Goal: Find specific page/section: Find specific page/section

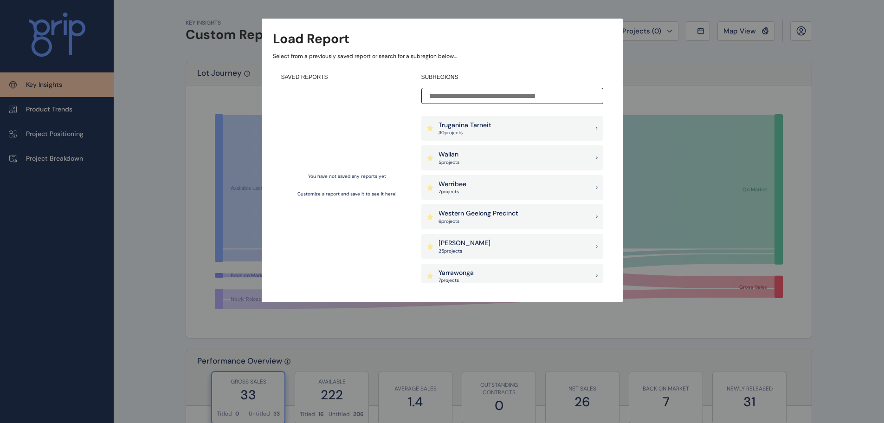
scroll to position [928, 0]
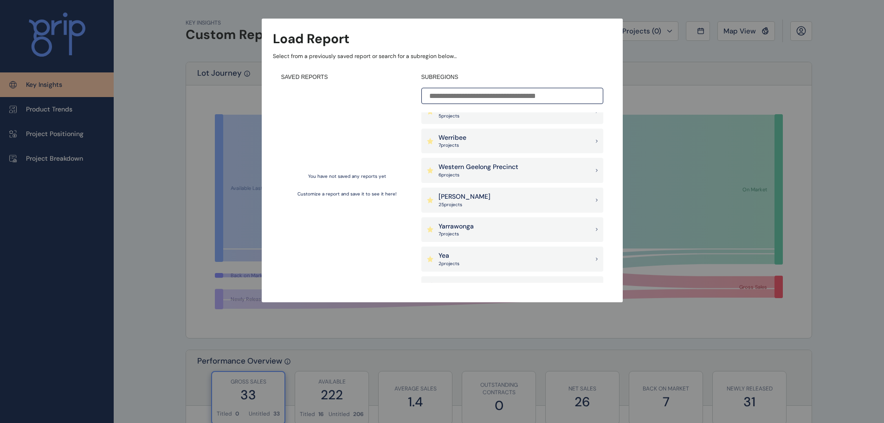
click at [451, 199] on p "Wollert" at bounding box center [464, 196] width 52 height 9
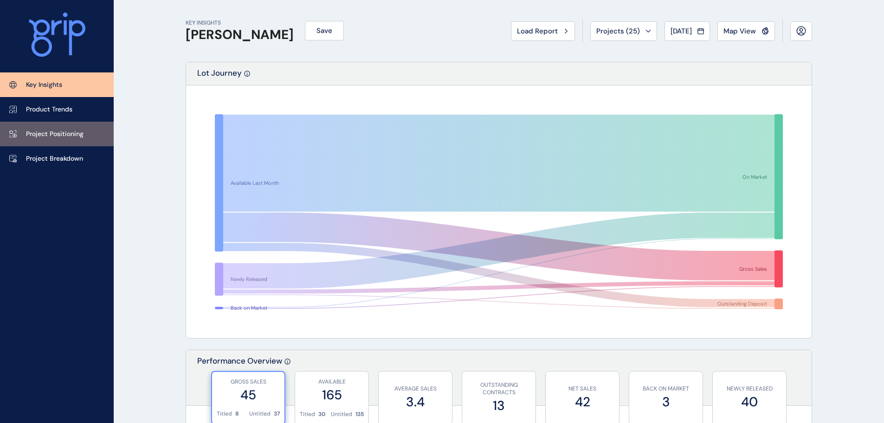
click at [64, 132] on p "Project Positioning" at bounding box center [55, 133] width 58 height 9
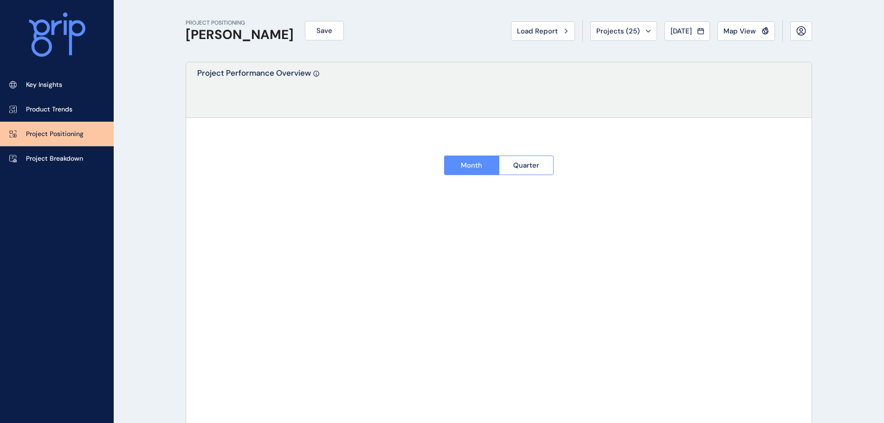
type input "******"
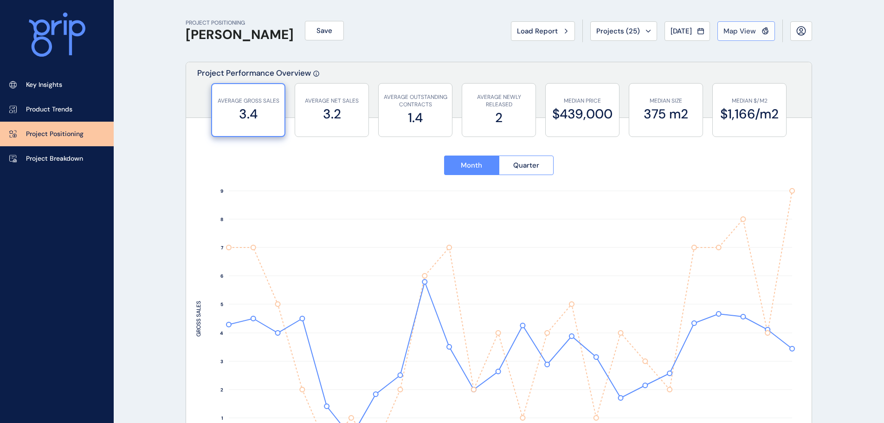
click at [747, 35] on span "Map View" at bounding box center [739, 30] width 32 height 9
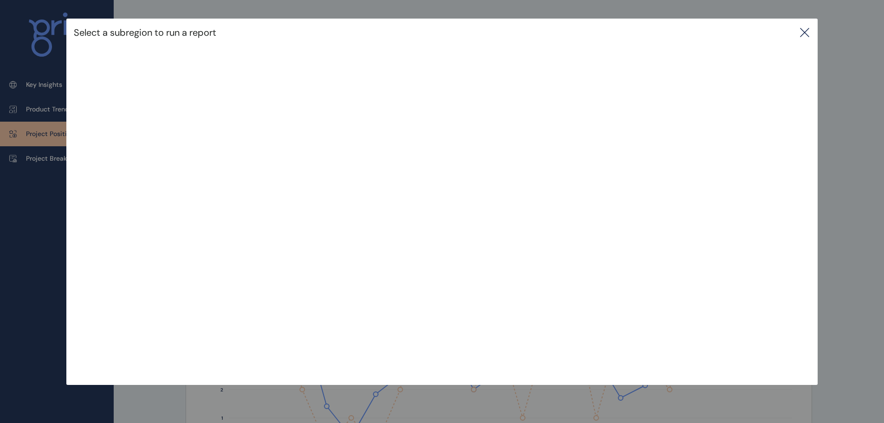
click at [808, 32] on icon at bounding box center [804, 32] width 11 height 11
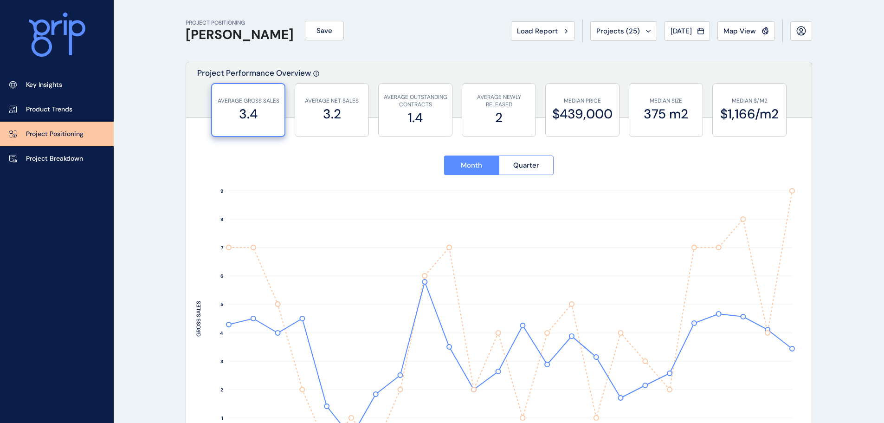
click at [56, 27] on icon at bounding box center [57, 35] width 57 height 45
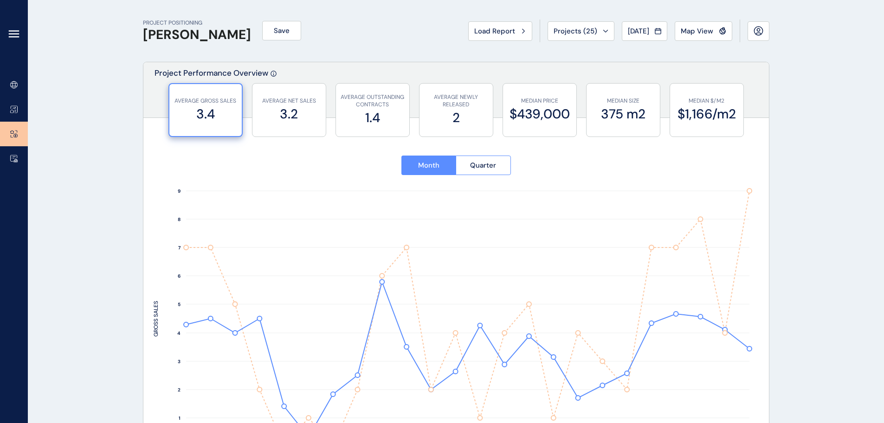
click at [14, 33] on icon at bounding box center [13, 33] width 11 height 11
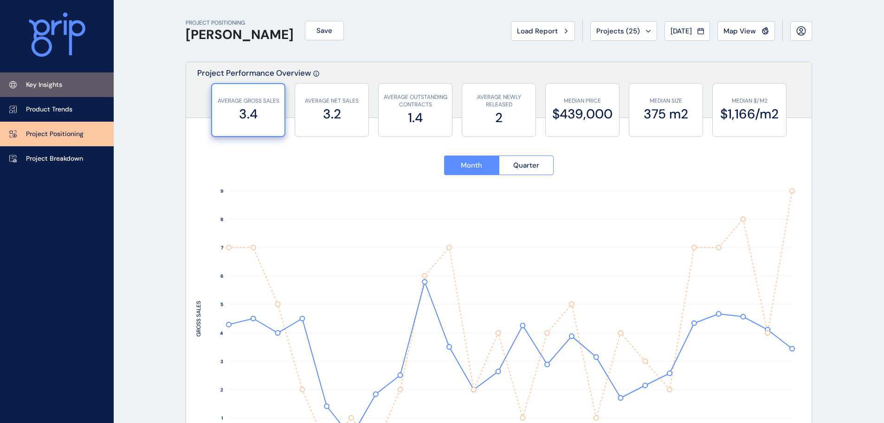
click at [55, 83] on p "Key Insights" at bounding box center [44, 84] width 36 height 9
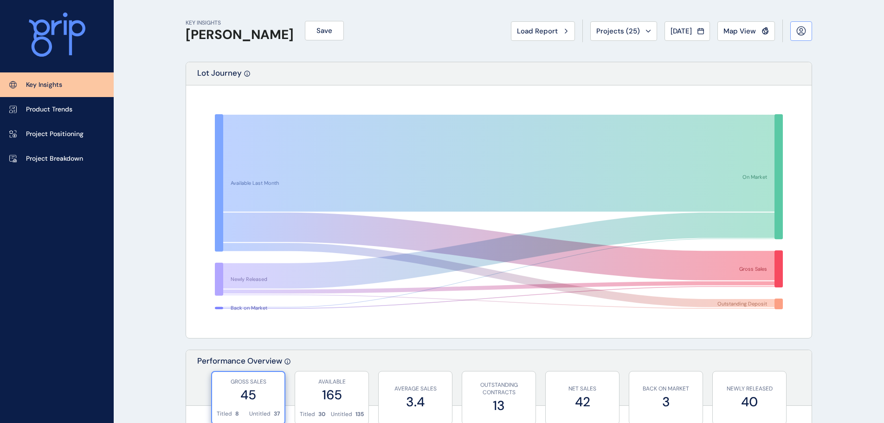
click at [798, 32] on icon at bounding box center [801, 31] width 10 height 10
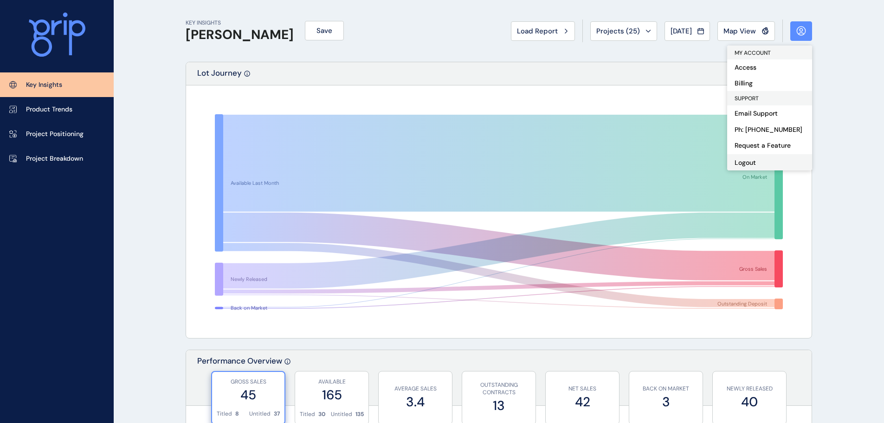
click at [745, 163] on button "Logout" at bounding box center [769, 162] width 85 height 16
